Goal: Transaction & Acquisition: Purchase product/service

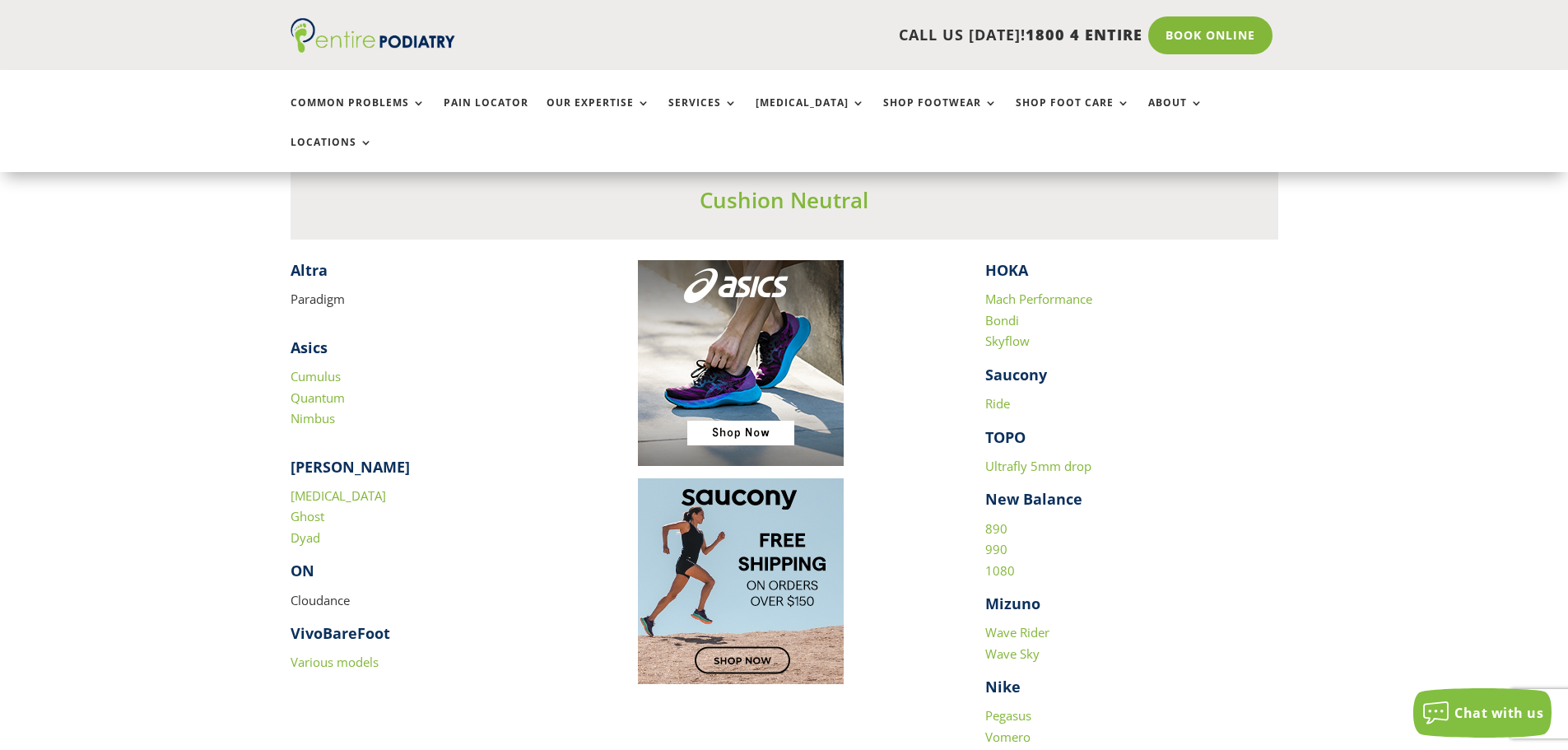
scroll to position [1647, 0]
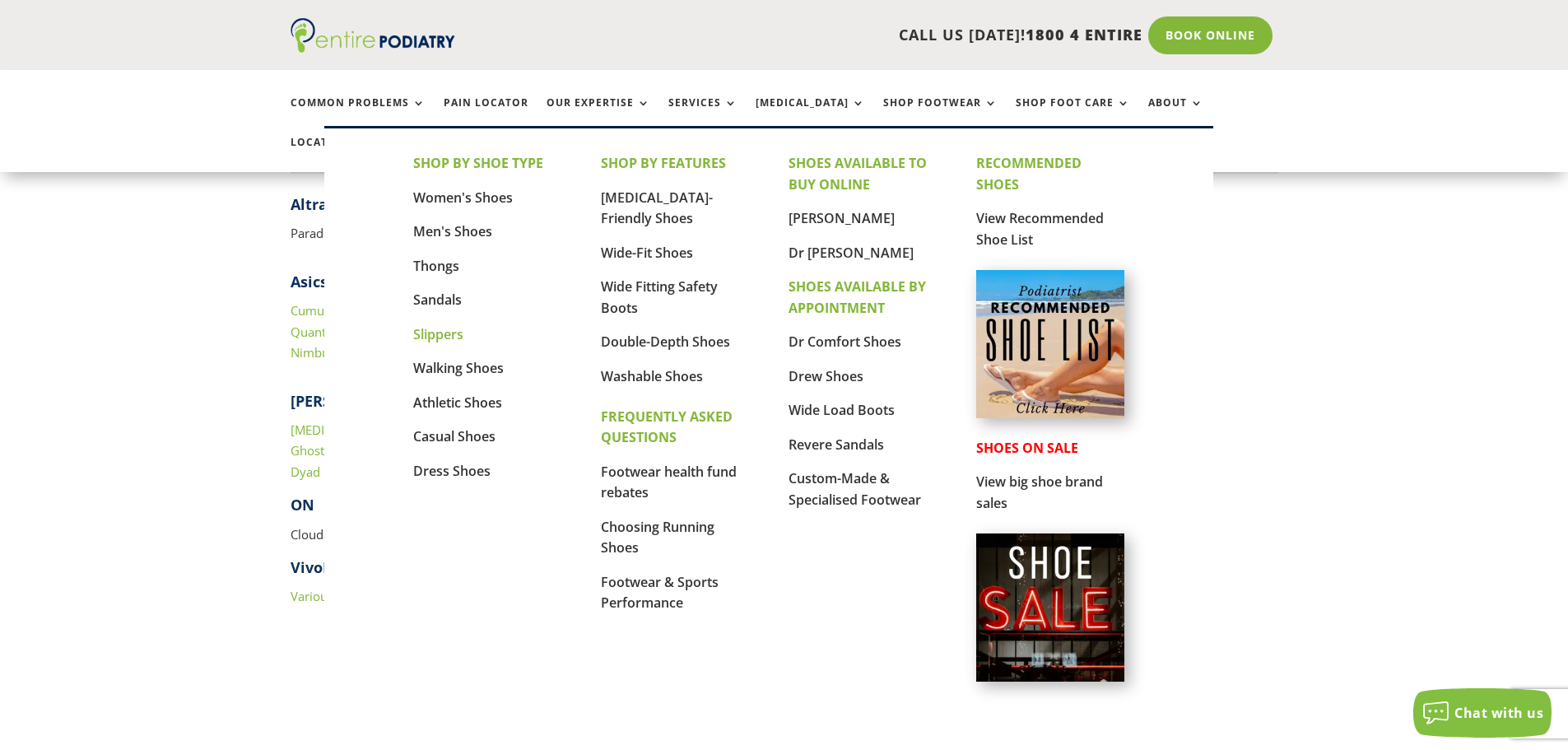
click at [433, 336] on link "Slippers" at bounding box center [438, 334] width 50 height 18
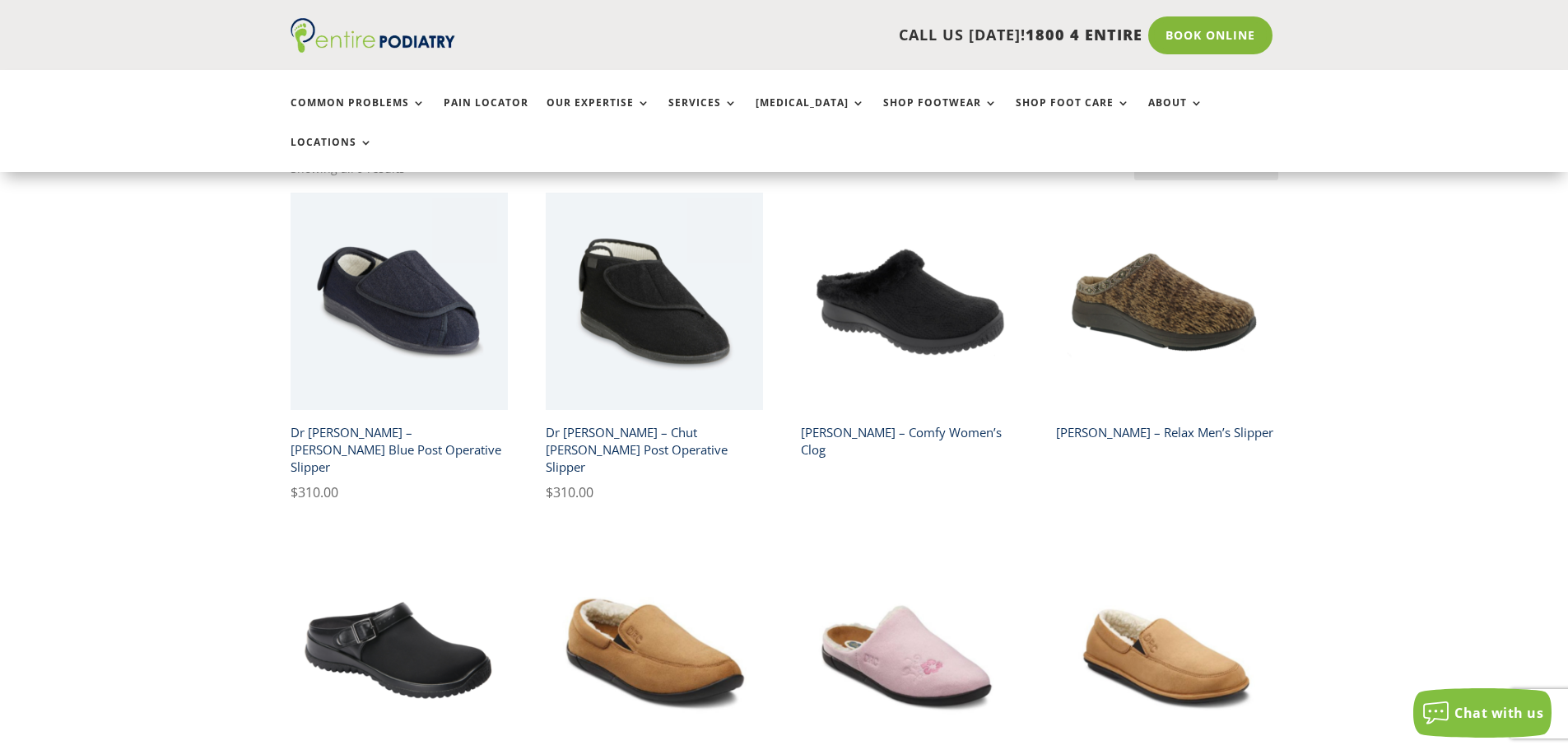
scroll to position [132, 0]
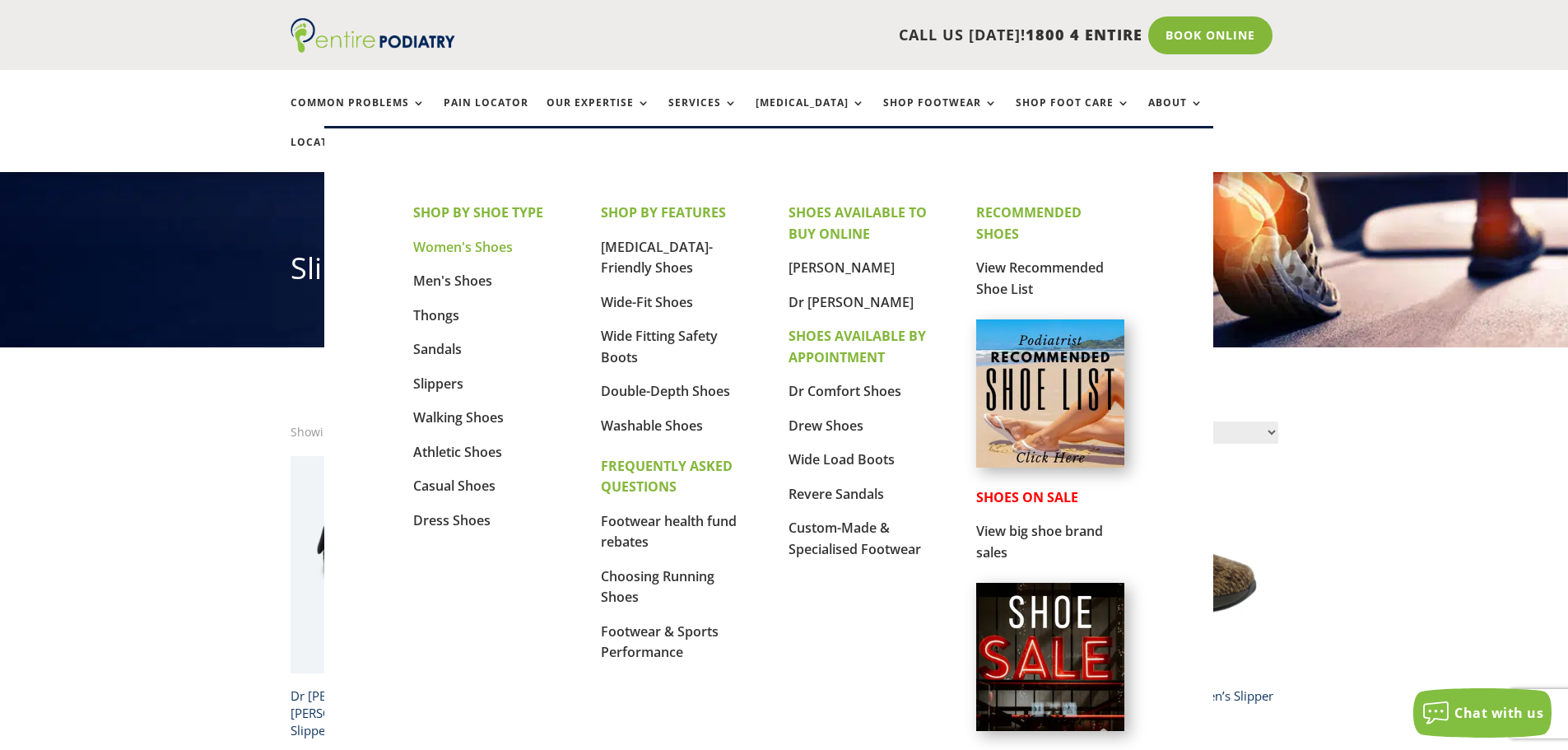
click at [476, 249] on link "Women's Shoes" at bounding box center [463, 246] width 99 height 18
